Goal: Transaction & Acquisition: Purchase product/service

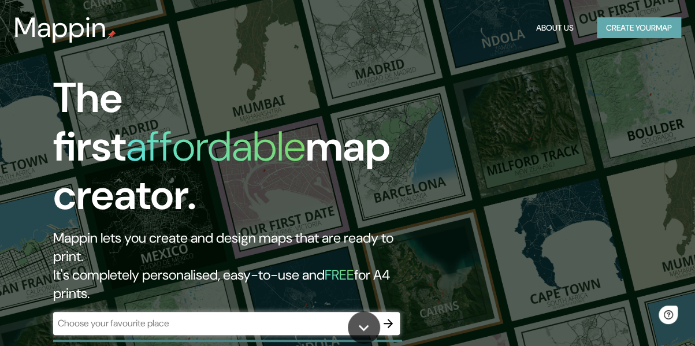
click at [611, 32] on button "Create your map" at bounding box center [639, 27] width 84 height 21
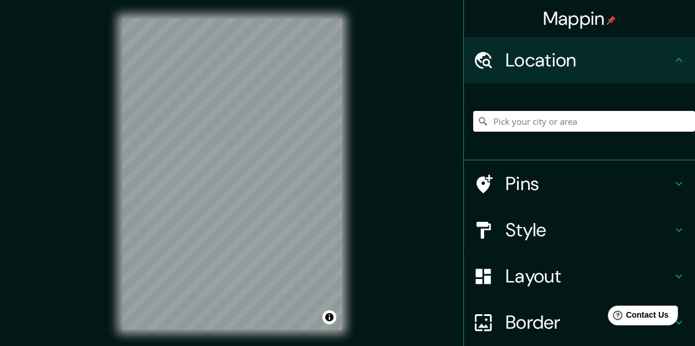
click at [507, 120] on input "Pick your city or area" at bounding box center [584, 121] width 222 height 21
paste input "[STREET_ADDRESS]. [PERSON_NAME], [GEOGRAPHIC_DATA]"
type input "[PERSON_NAME], [GEOGRAPHIC_DATA], [GEOGRAPHIC_DATA]"
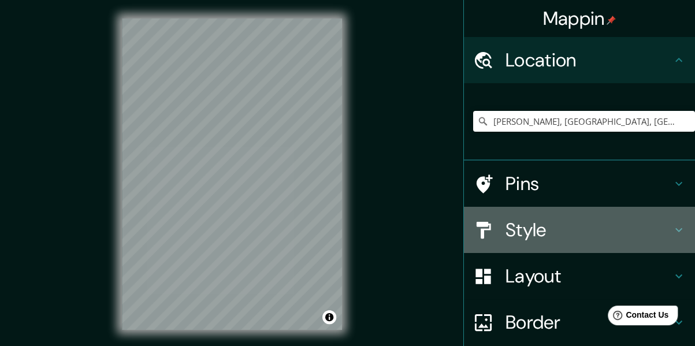
click at [561, 235] on h4 "Style" at bounding box center [589, 229] width 166 height 23
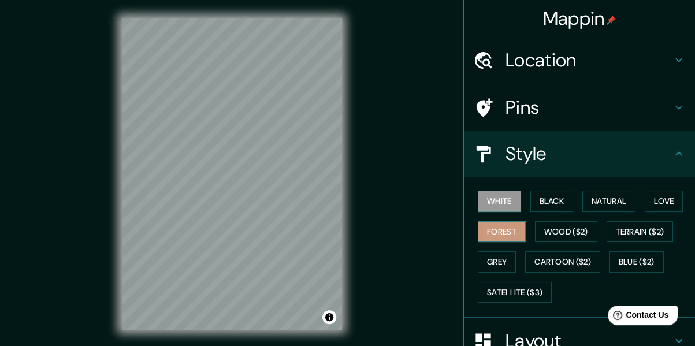
click at [491, 229] on button "Forest" at bounding box center [502, 231] width 48 height 21
click at [496, 205] on button "White" at bounding box center [499, 201] width 43 height 21
click at [541, 202] on button "Black" at bounding box center [552, 201] width 43 height 21
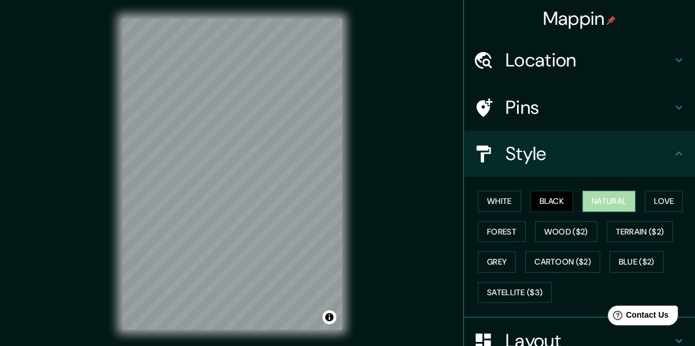
click at [583, 199] on button "Natural" at bounding box center [609, 201] width 53 height 21
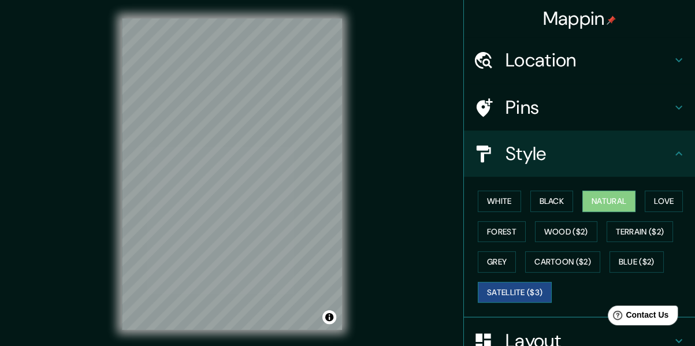
click at [521, 286] on button "Satellite ($3)" at bounding box center [515, 292] width 74 height 21
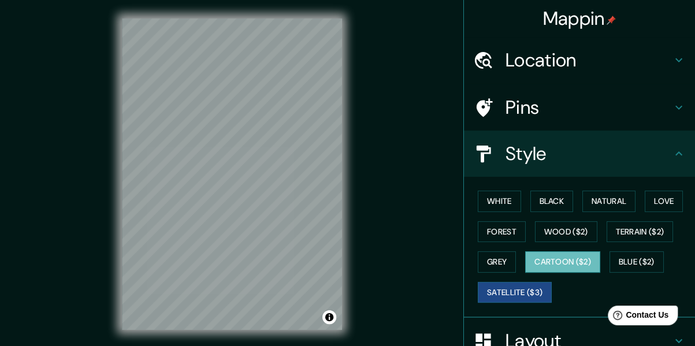
click at [539, 265] on button "Cartoon ($2)" at bounding box center [562, 261] width 75 height 21
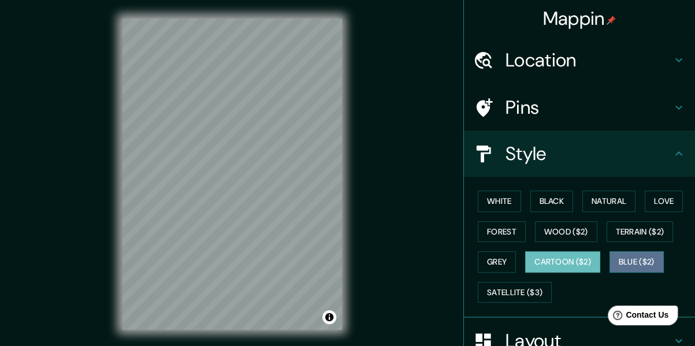
click at [623, 258] on button "Blue ($2)" at bounding box center [637, 261] width 54 height 21
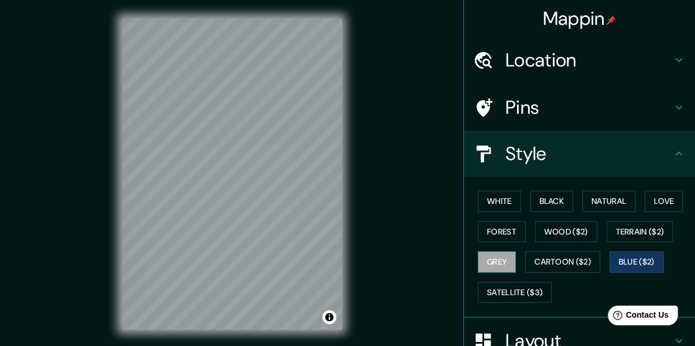
click at [481, 264] on button "Grey" at bounding box center [497, 261] width 38 height 21
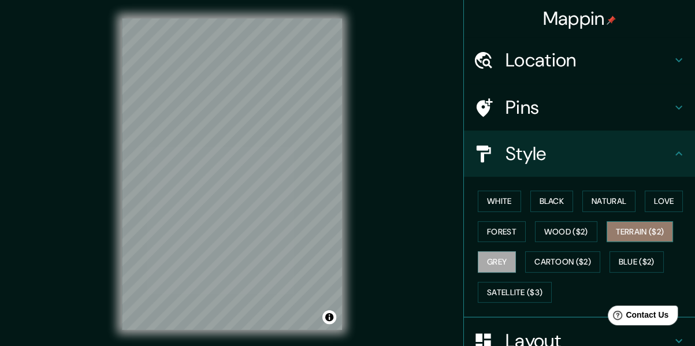
click at [612, 232] on button "Terrain ($2)" at bounding box center [640, 231] width 67 height 21
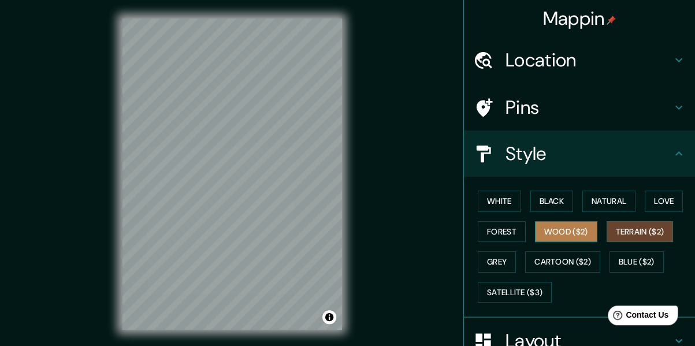
click at [552, 235] on button "Wood ($2)" at bounding box center [566, 231] width 62 height 21
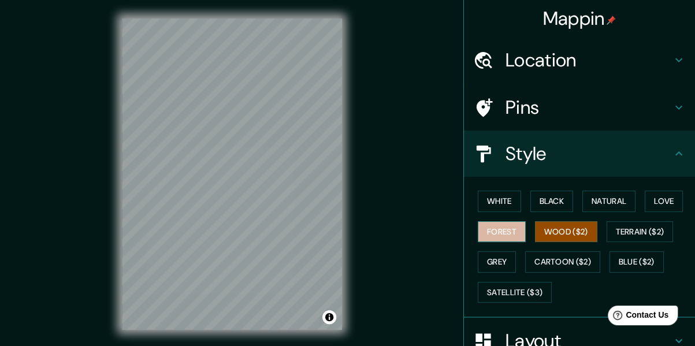
click at [478, 236] on button "Forest" at bounding box center [502, 231] width 48 height 21
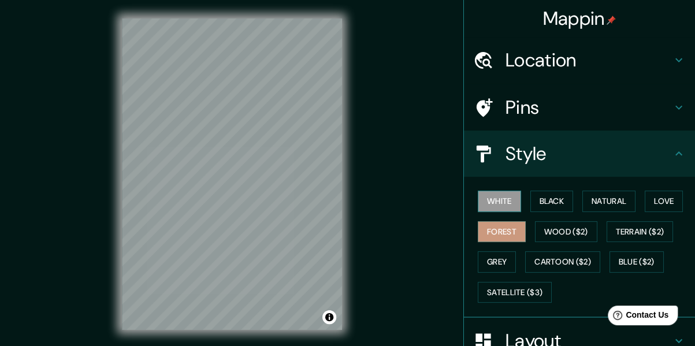
click at [488, 209] on button "White" at bounding box center [499, 201] width 43 height 21
click at [531, 207] on button "Black" at bounding box center [552, 201] width 43 height 21
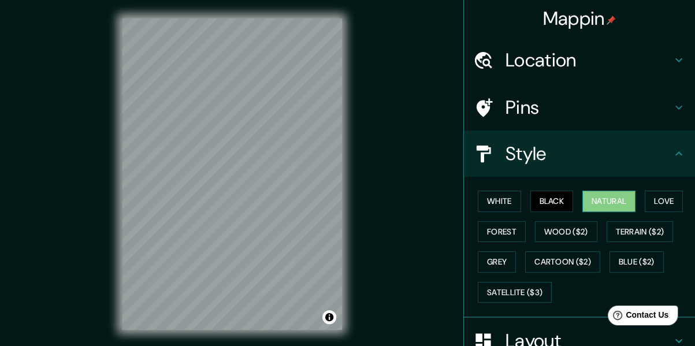
click at [583, 207] on button "Natural" at bounding box center [609, 201] width 53 height 21
